Goal: Find specific page/section

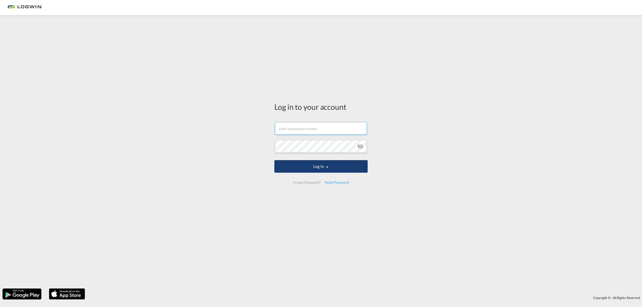
type input "[PERSON_NAME][EMAIL_ADDRESS][PERSON_NAME][DOMAIN_NAME]"
click at [294, 167] on button "Log In" at bounding box center [320, 166] width 93 height 13
